Goal: Information Seeking & Learning: Learn about a topic

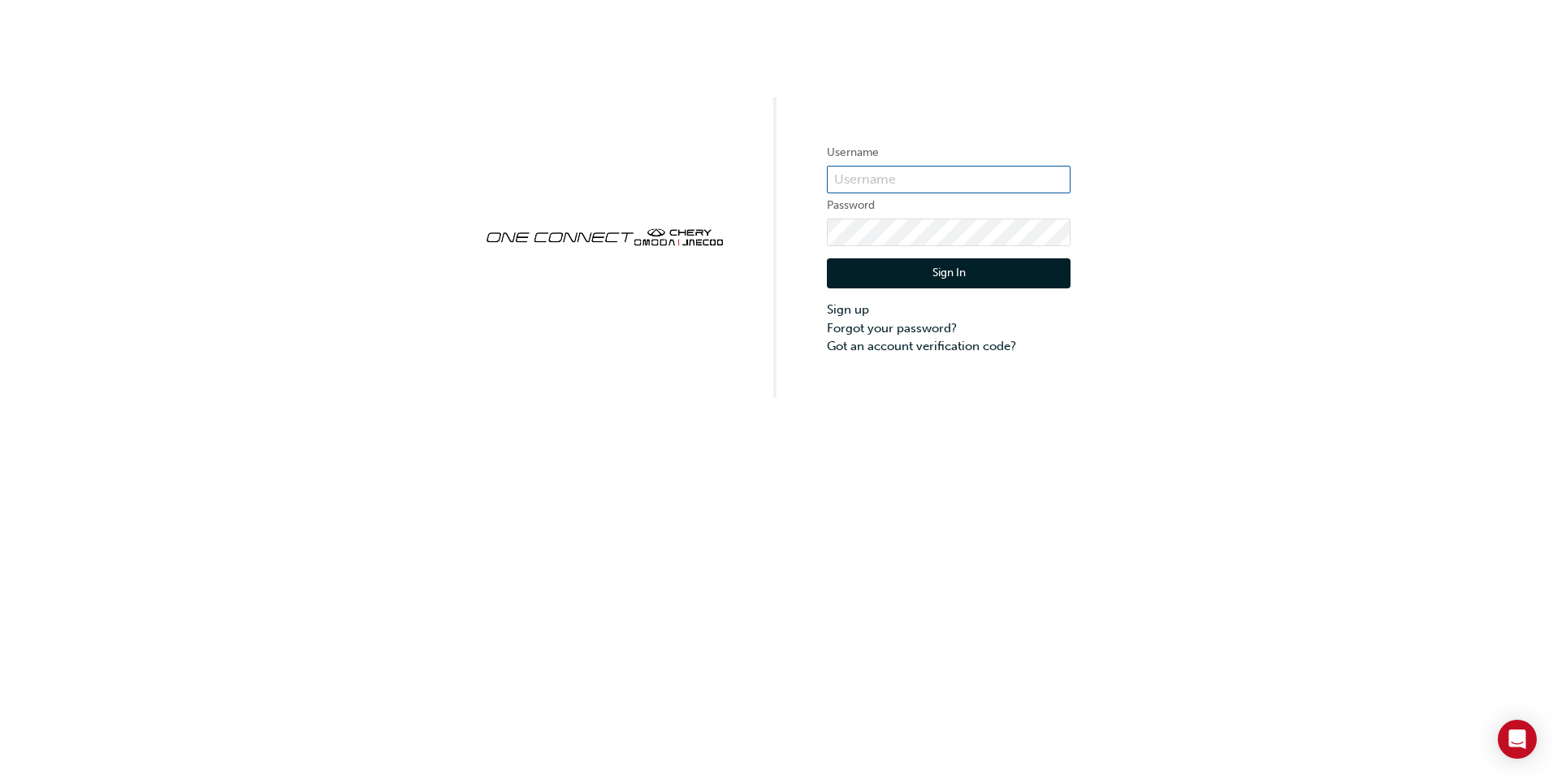
click at [862, 176] on input "text" at bounding box center [949, 180] width 244 height 28
type input "[PERSON_NAME][EMAIL_ADDRESS][DOMAIN_NAME]"
click button "Sign In" at bounding box center [949, 273] width 244 height 31
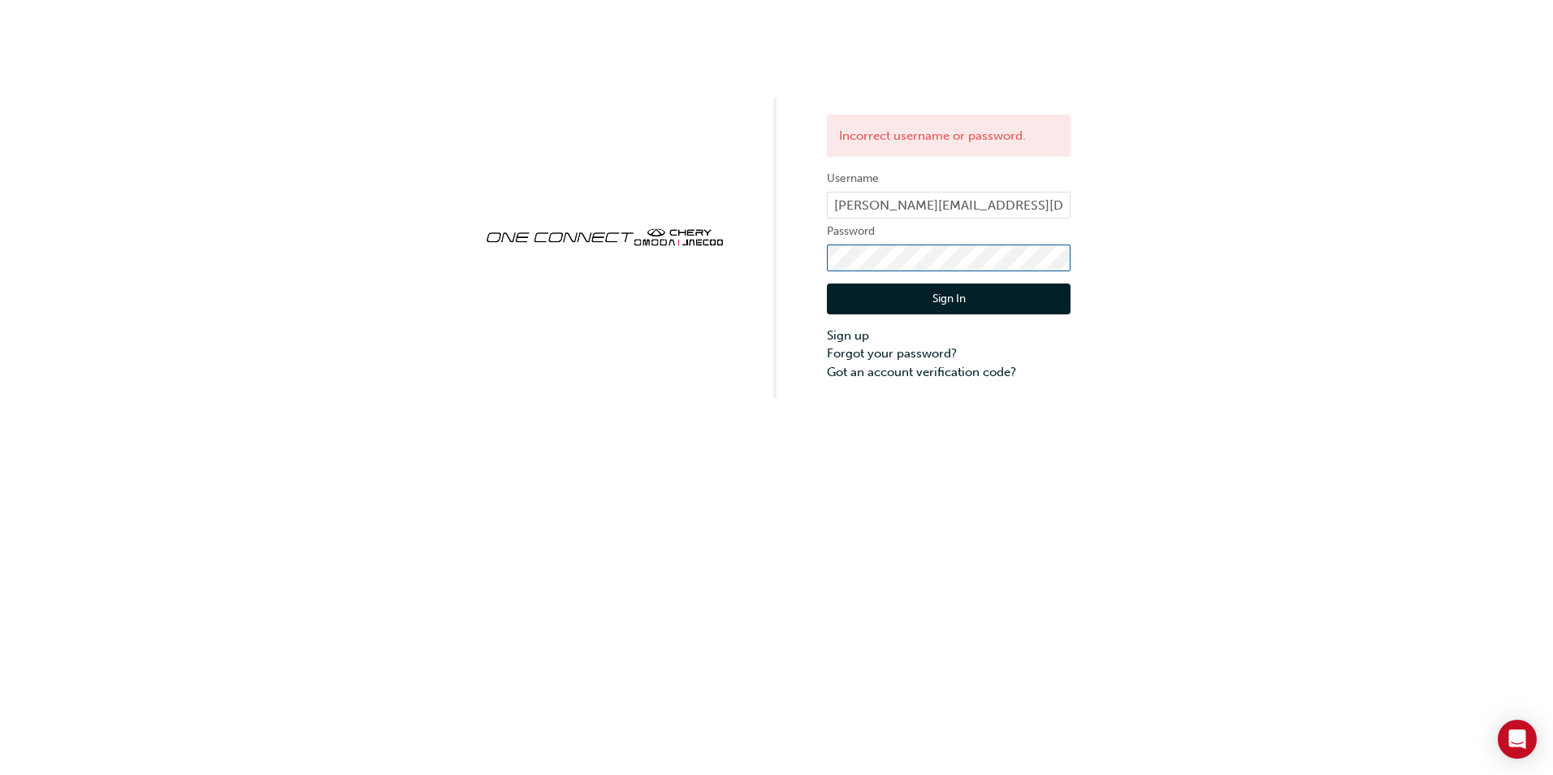
click button "Sign In" at bounding box center [949, 298] width 244 height 31
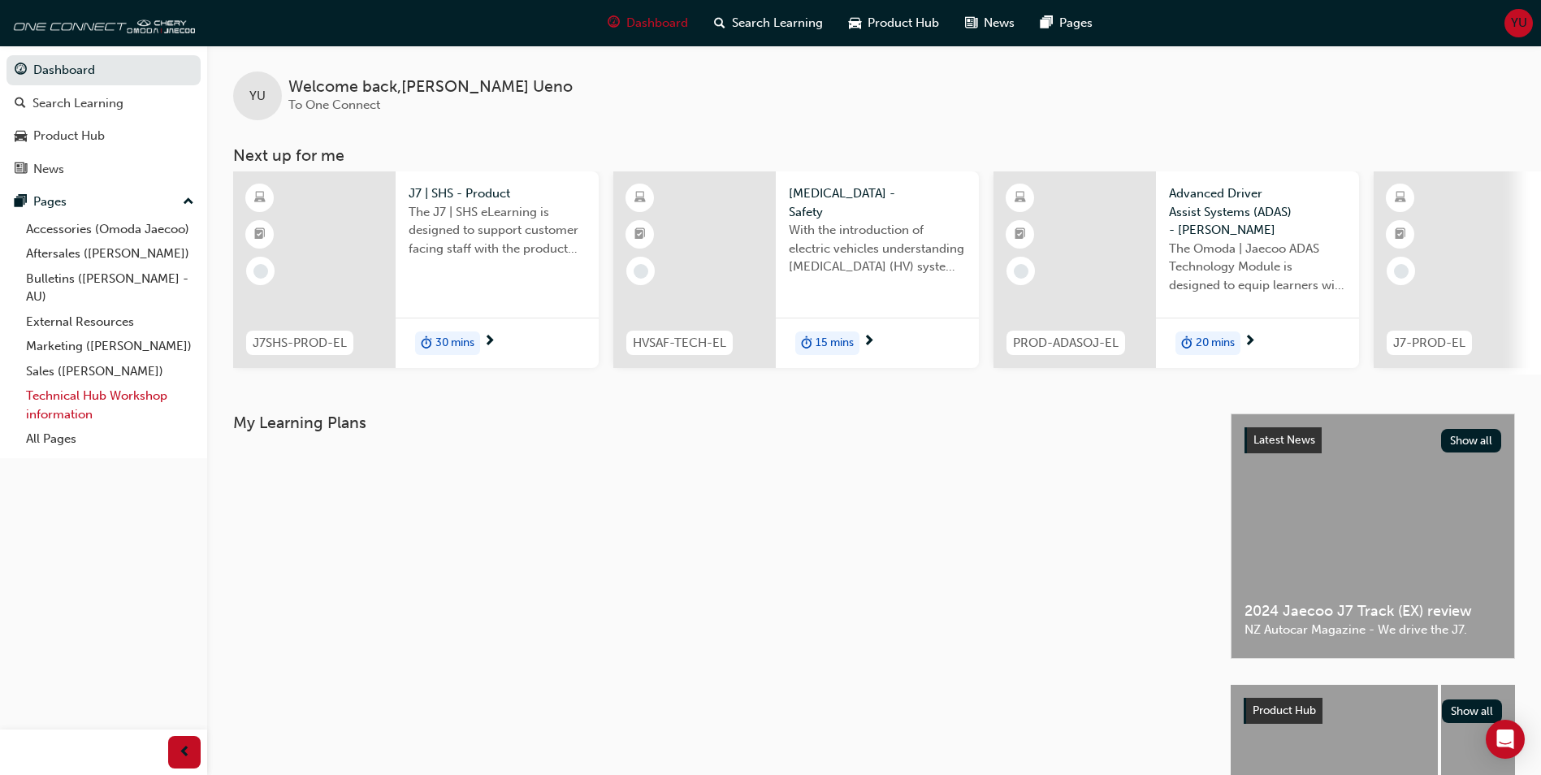
click at [90, 395] on link "Technical Hub Workshop information" at bounding box center [109, 404] width 181 height 43
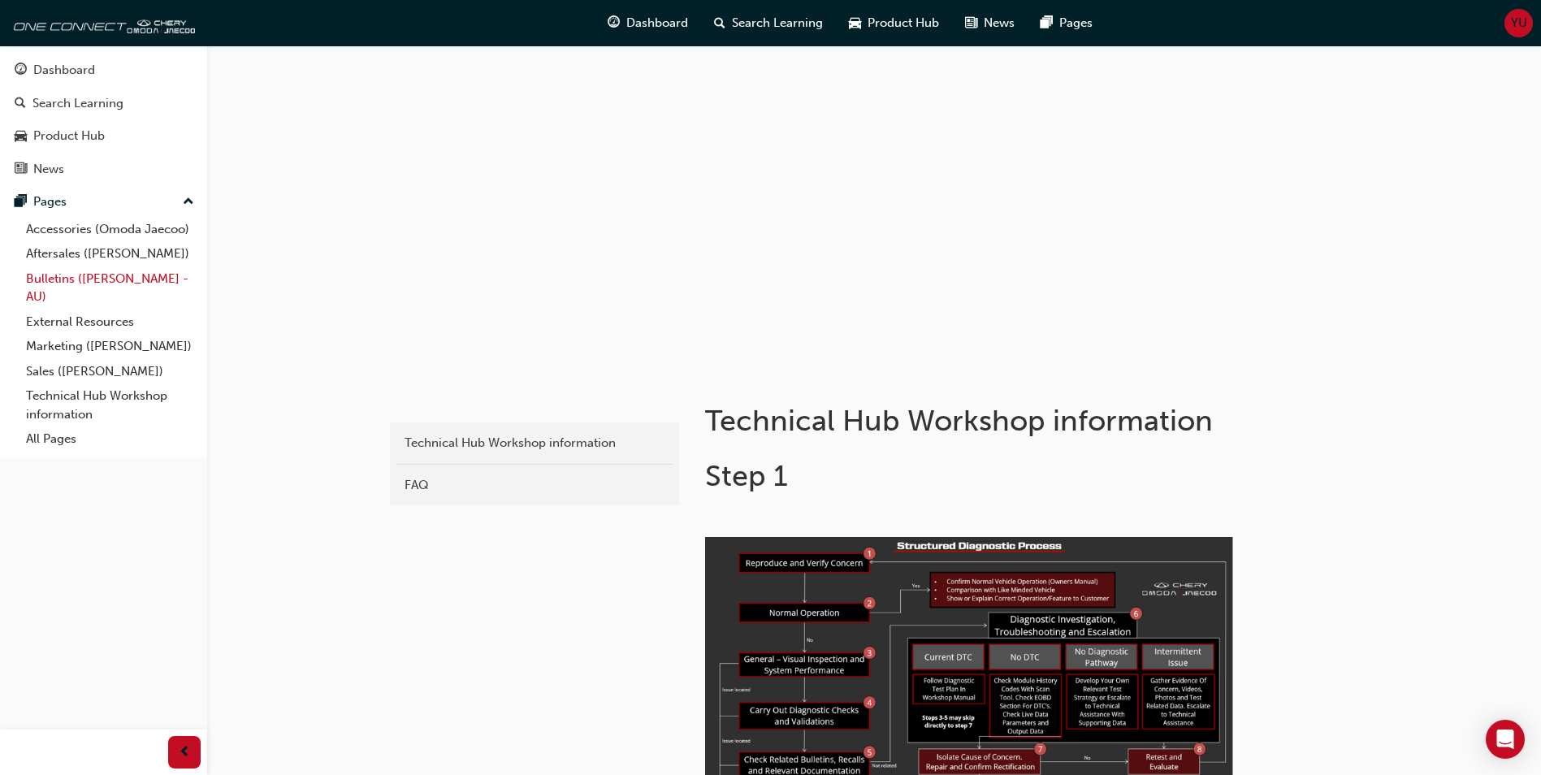
click at [84, 283] on link "Bulletins ([PERSON_NAME] - AU)" at bounding box center [109, 287] width 181 height 43
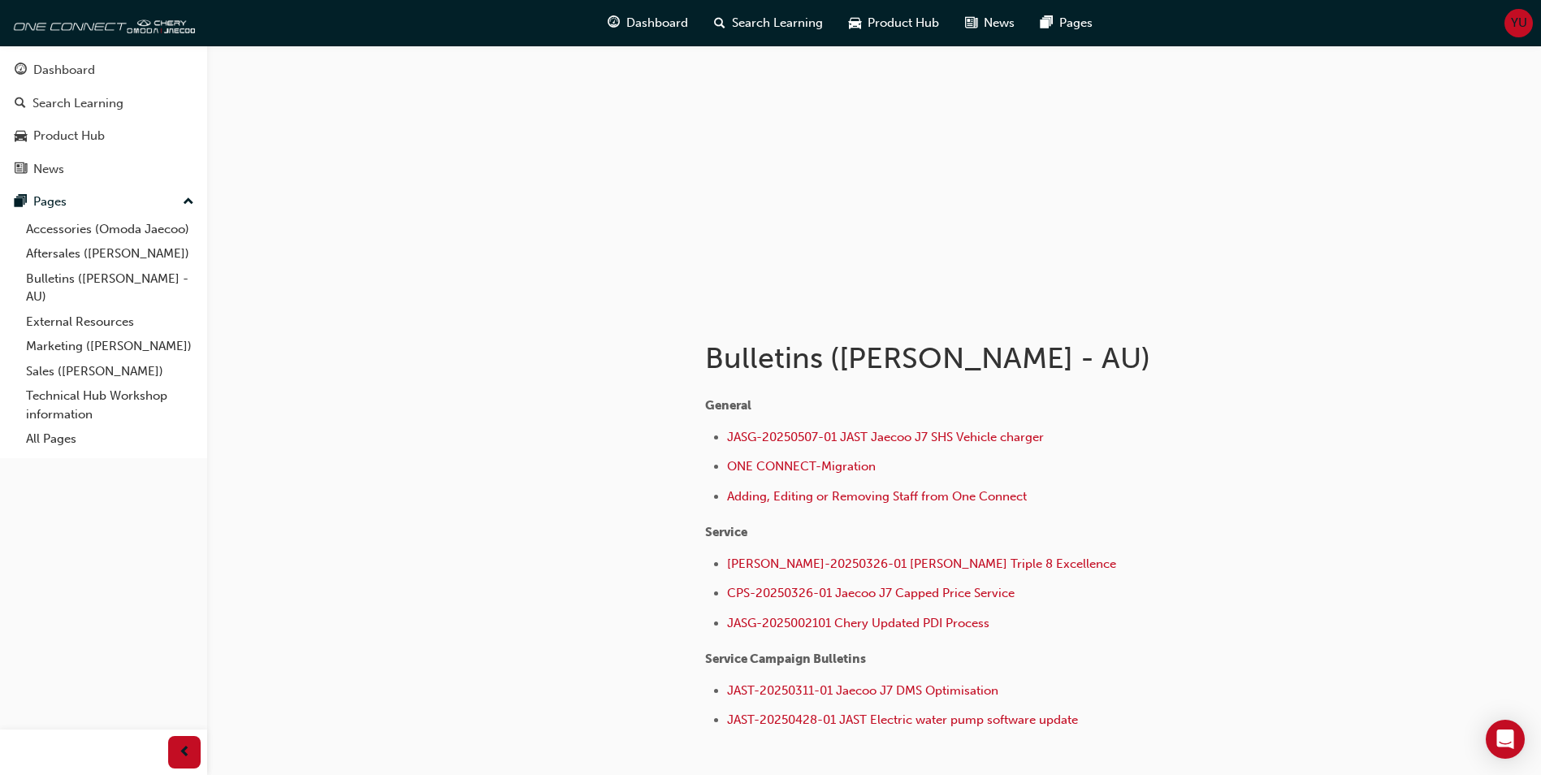
scroll to position [162, 0]
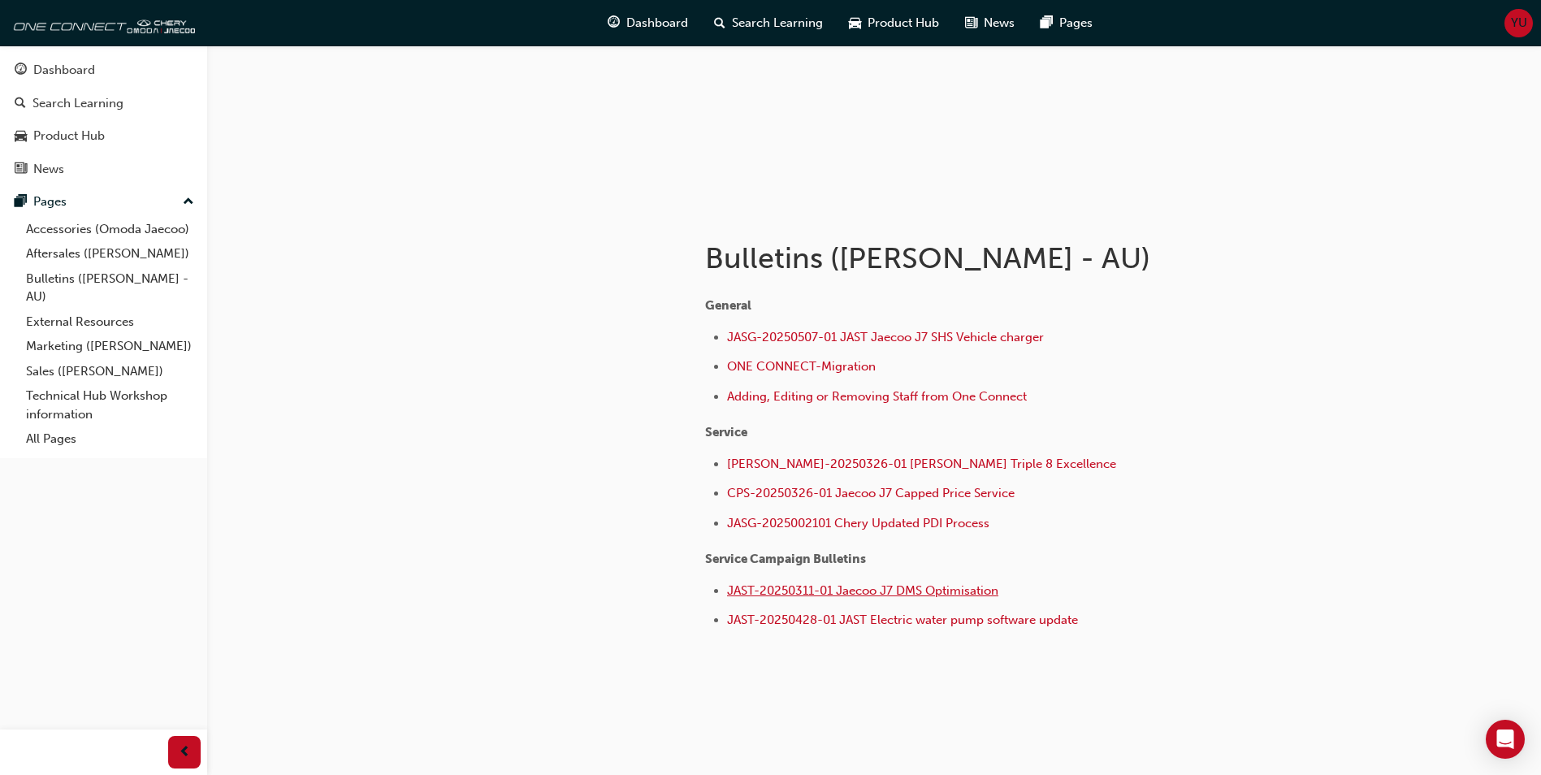
click at [812, 594] on span "JAST-20250311-01 Jaecoo J7 DMS Optimisation" at bounding box center [862, 590] width 271 height 15
